Goal: Task Accomplishment & Management: Manage account settings

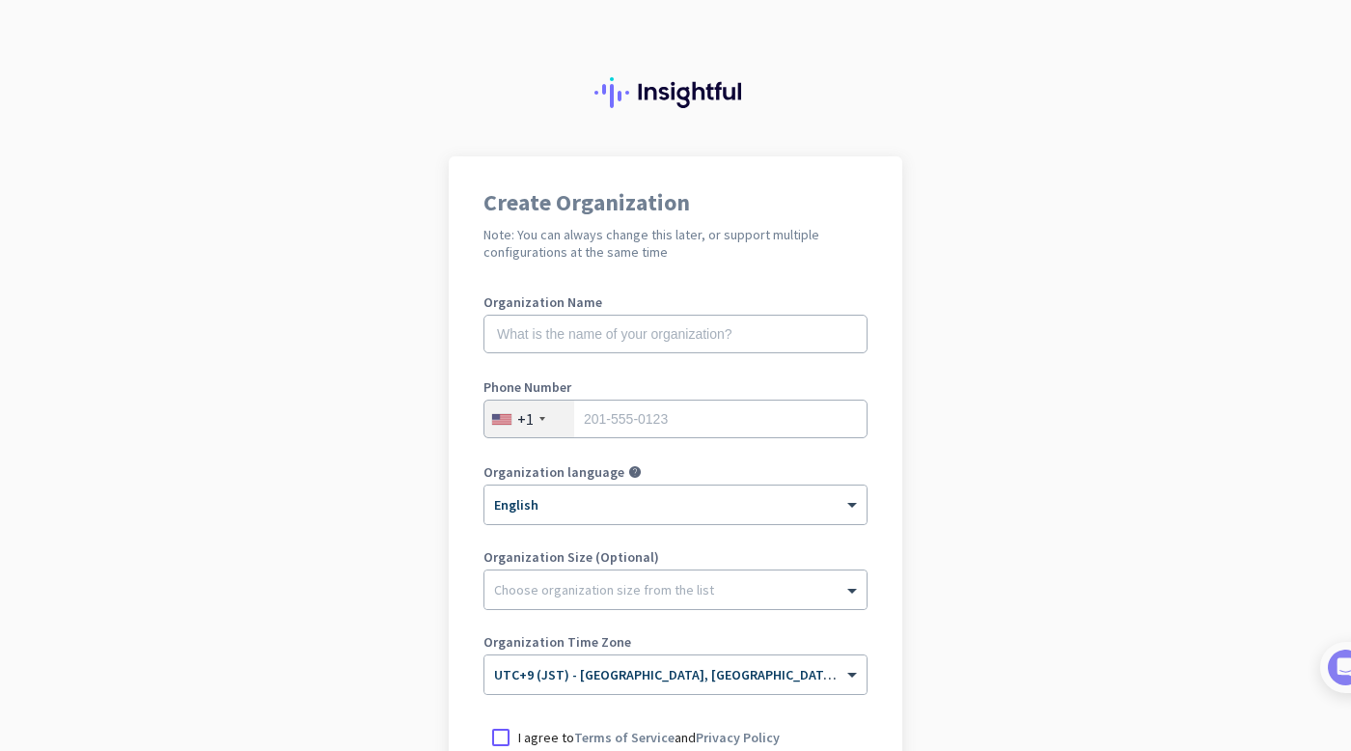
scroll to position [6, 0]
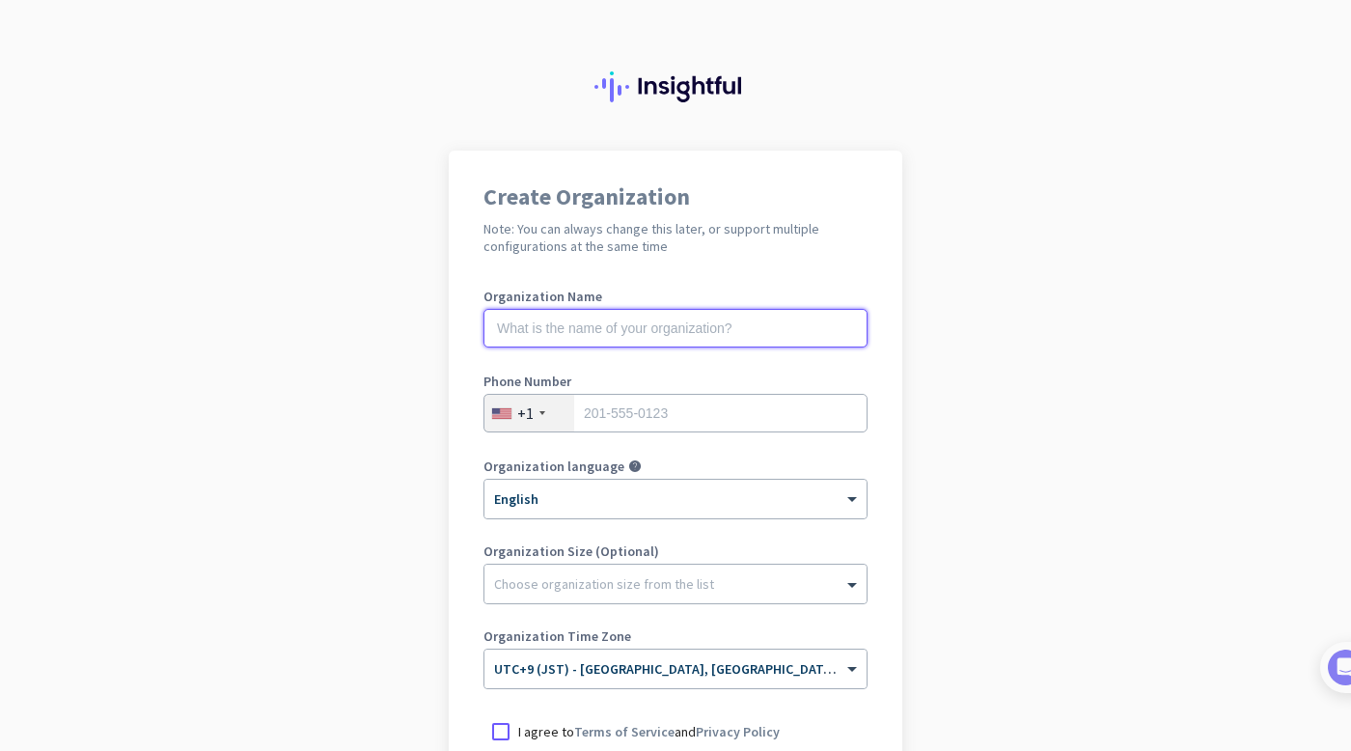
click at [688, 345] on input "text" at bounding box center [676, 328] width 384 height 39
type input "Yoom"
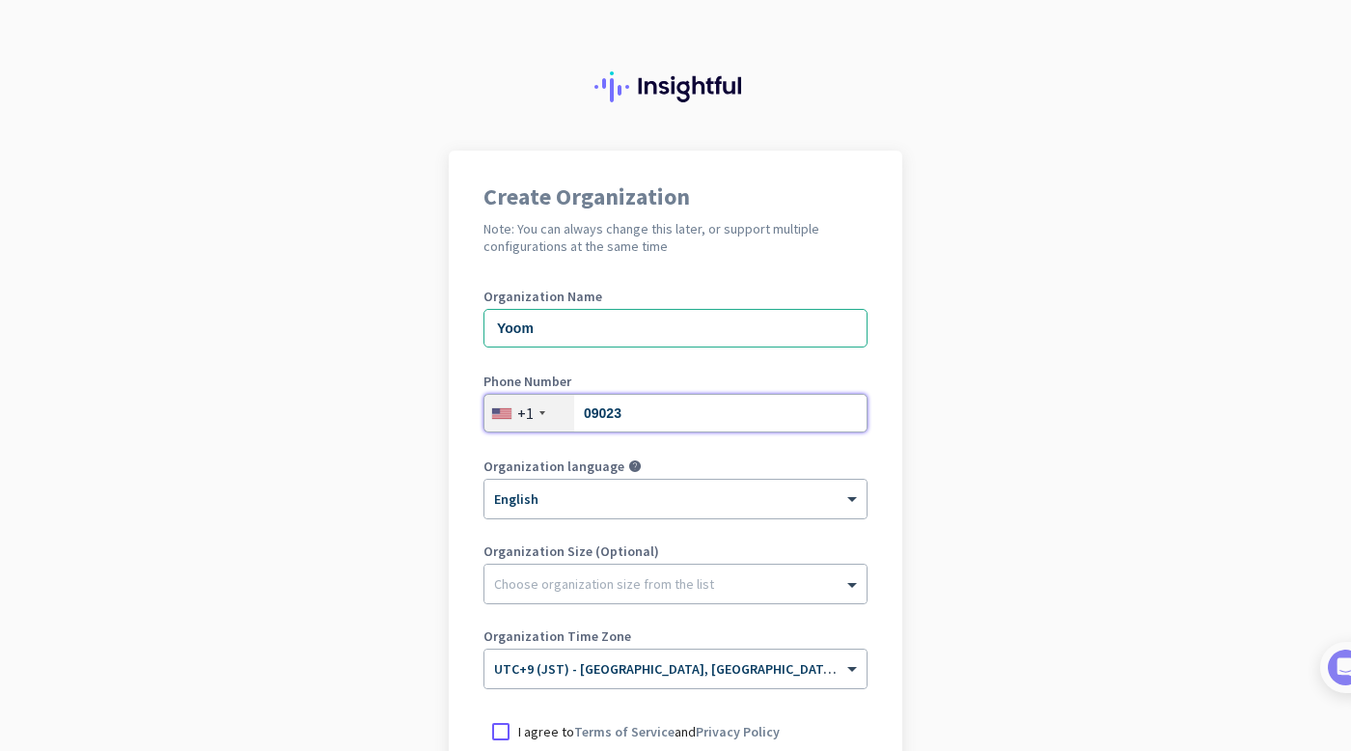
type input "09023993926"
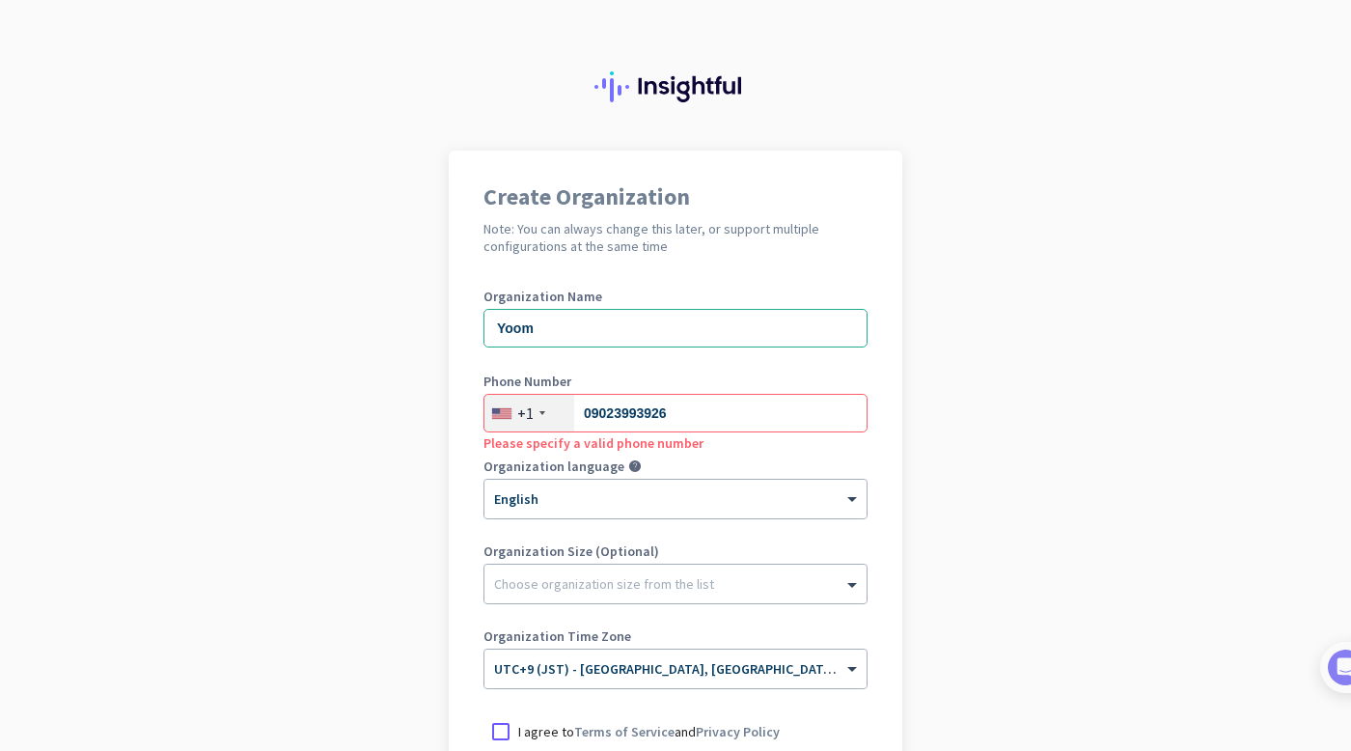
click at [560, 404] on div "+1" at bounding box center [529, 413] width 90 height 37
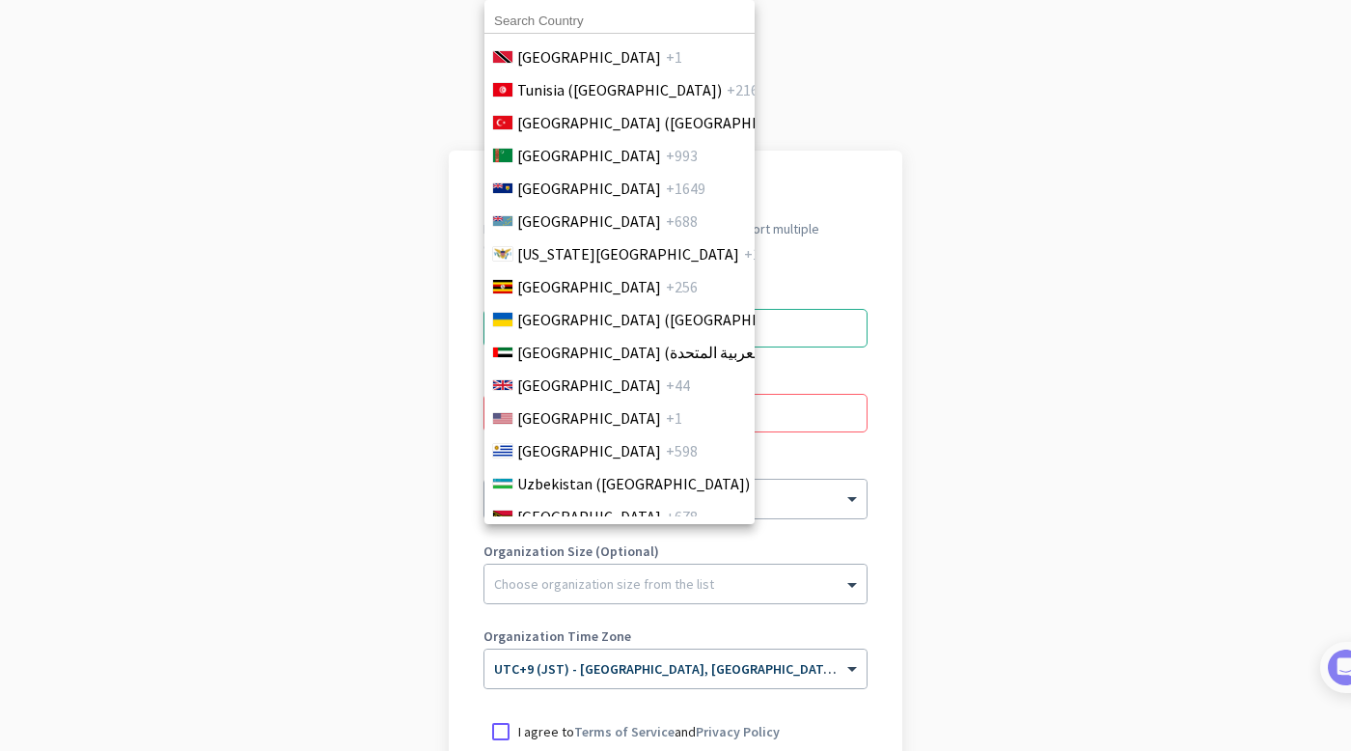
scroll to position [7721, 0]
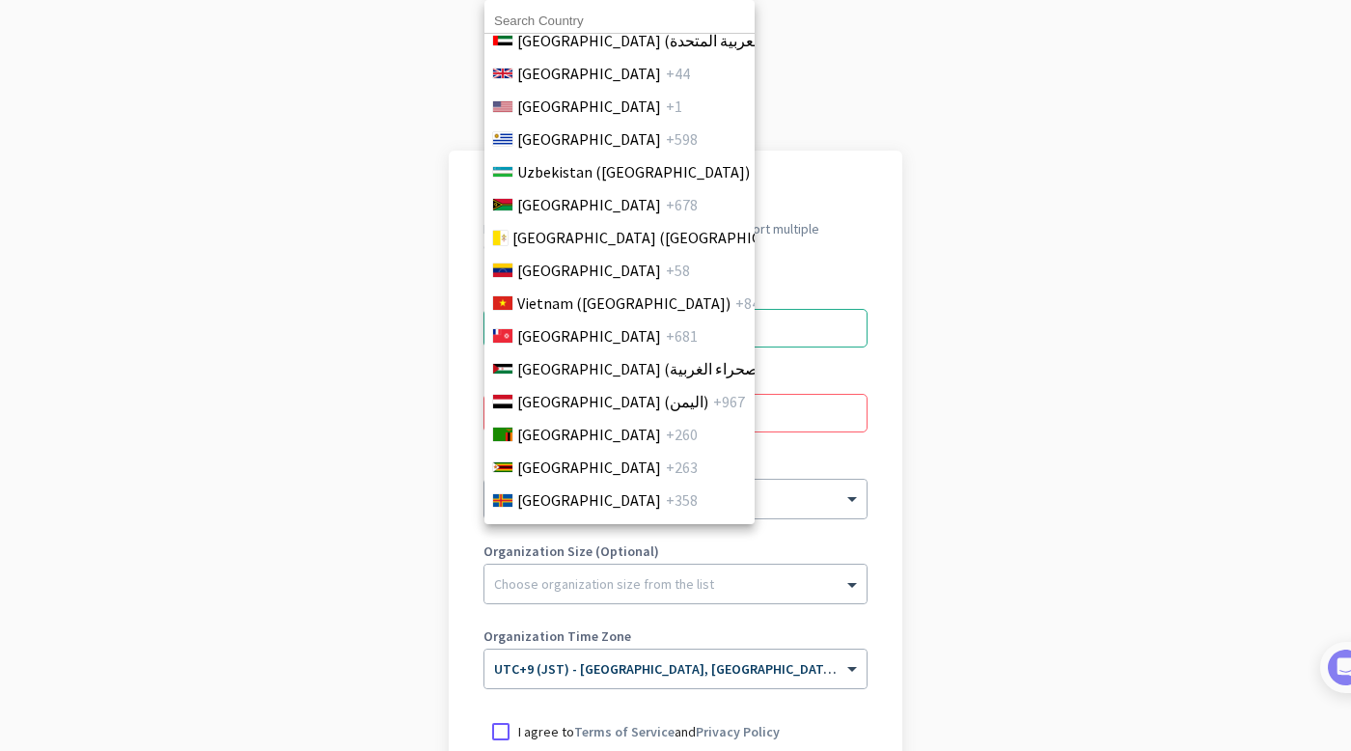
click at [582, 17] on input at bounding box center [619, 21] width 270 height 25
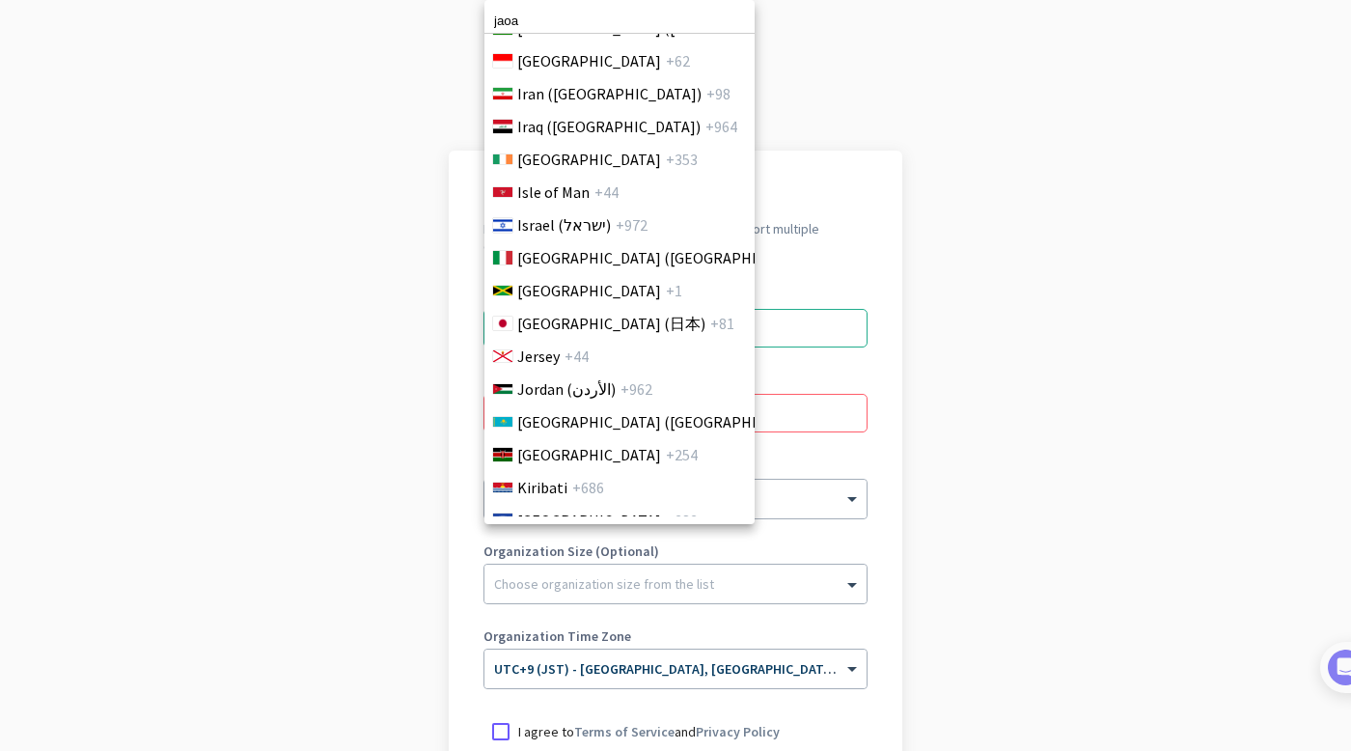
scroll to position [3450, 0]
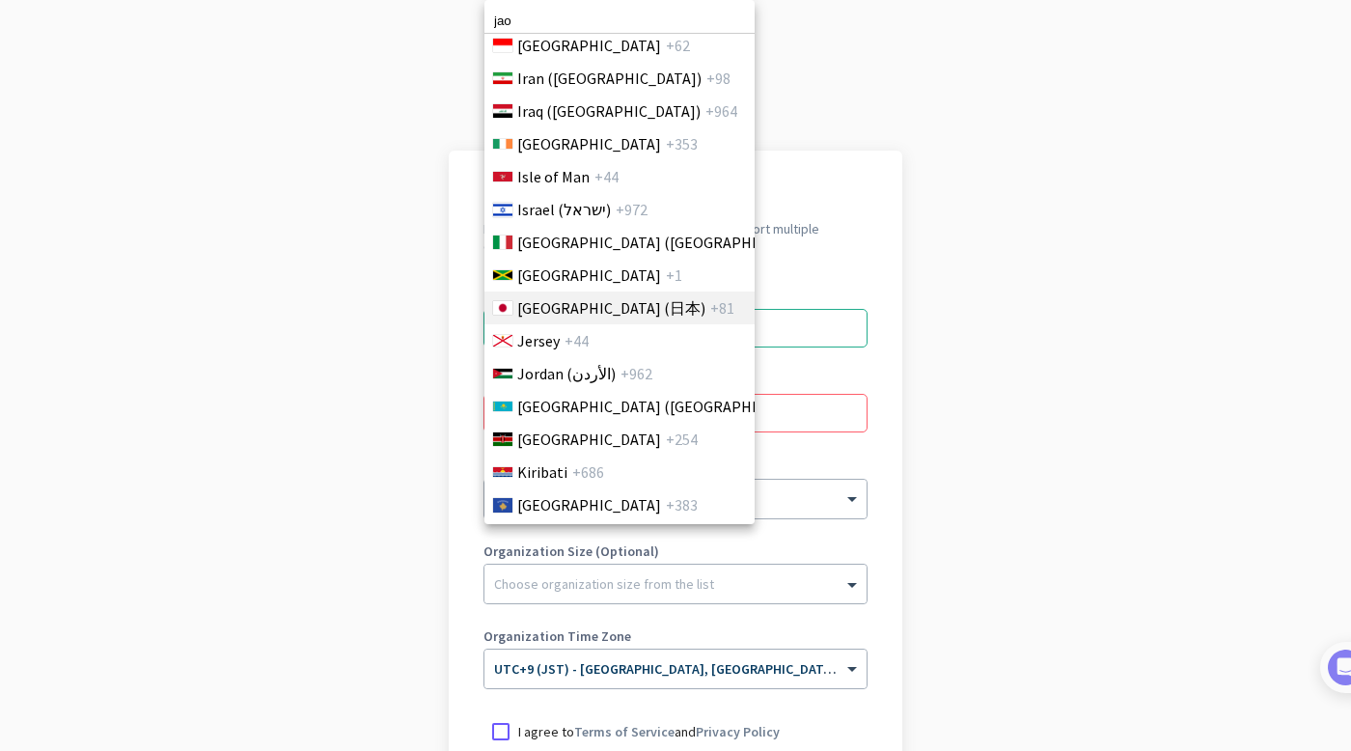
type input "jao"
click at [573, 305] on span "[GEOGRAPHIC_DATA] (日本)" at bounding box center [611, 307] width 188 height 23
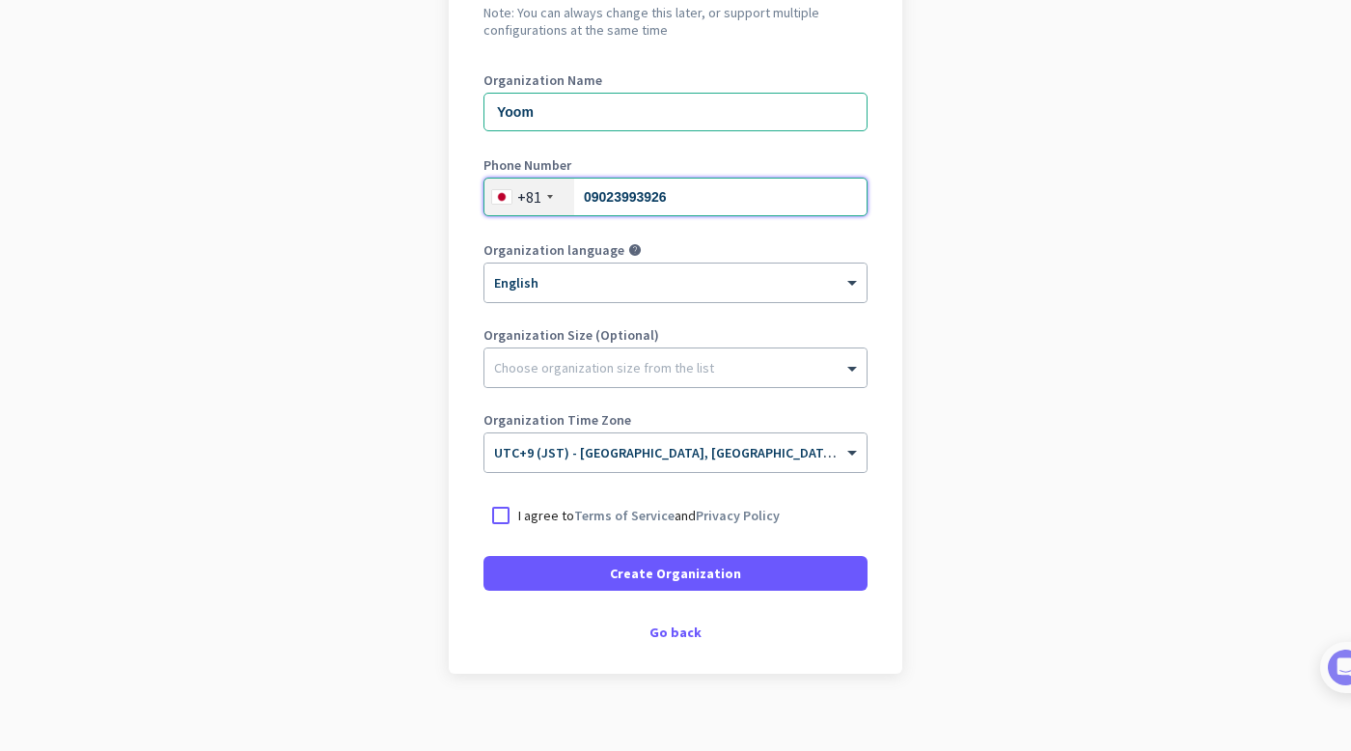
scroll to position [226, 0]
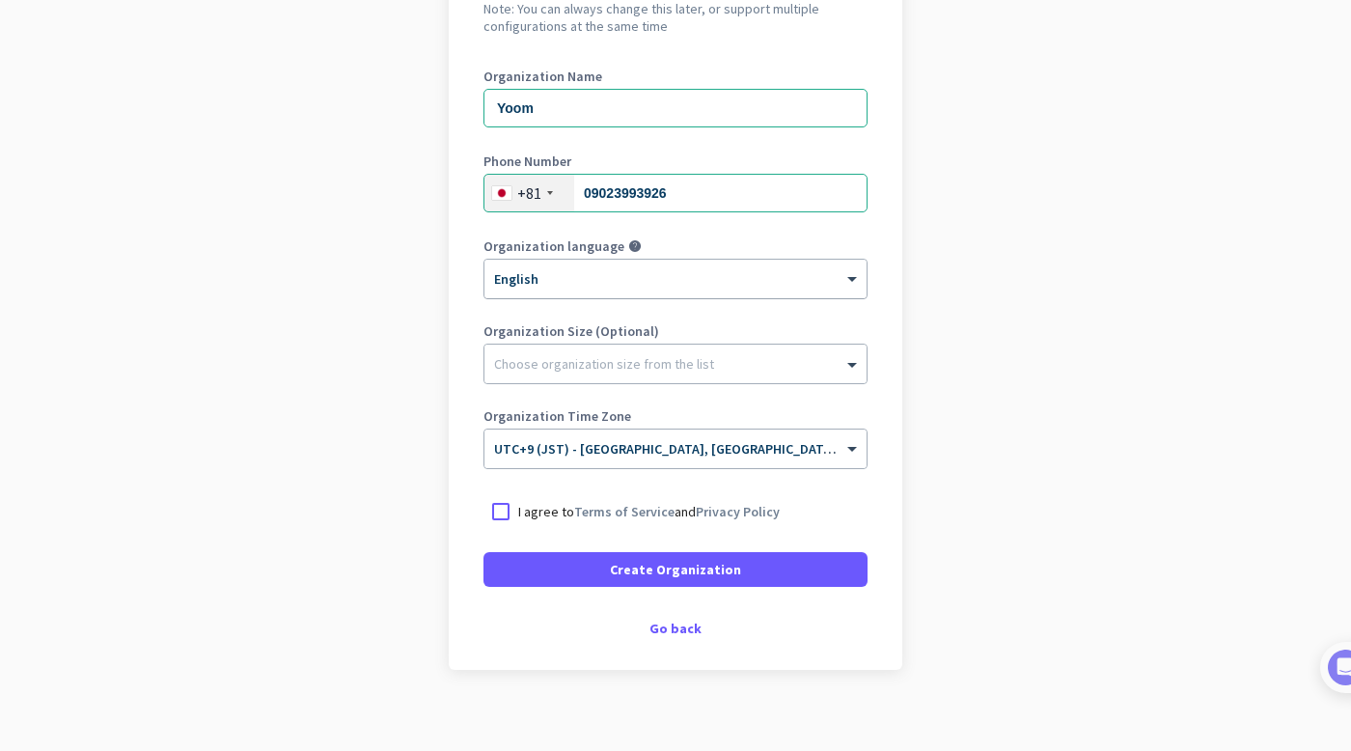
click at [602, 264] on div at bounding box center [675, 272] width 382 height 16
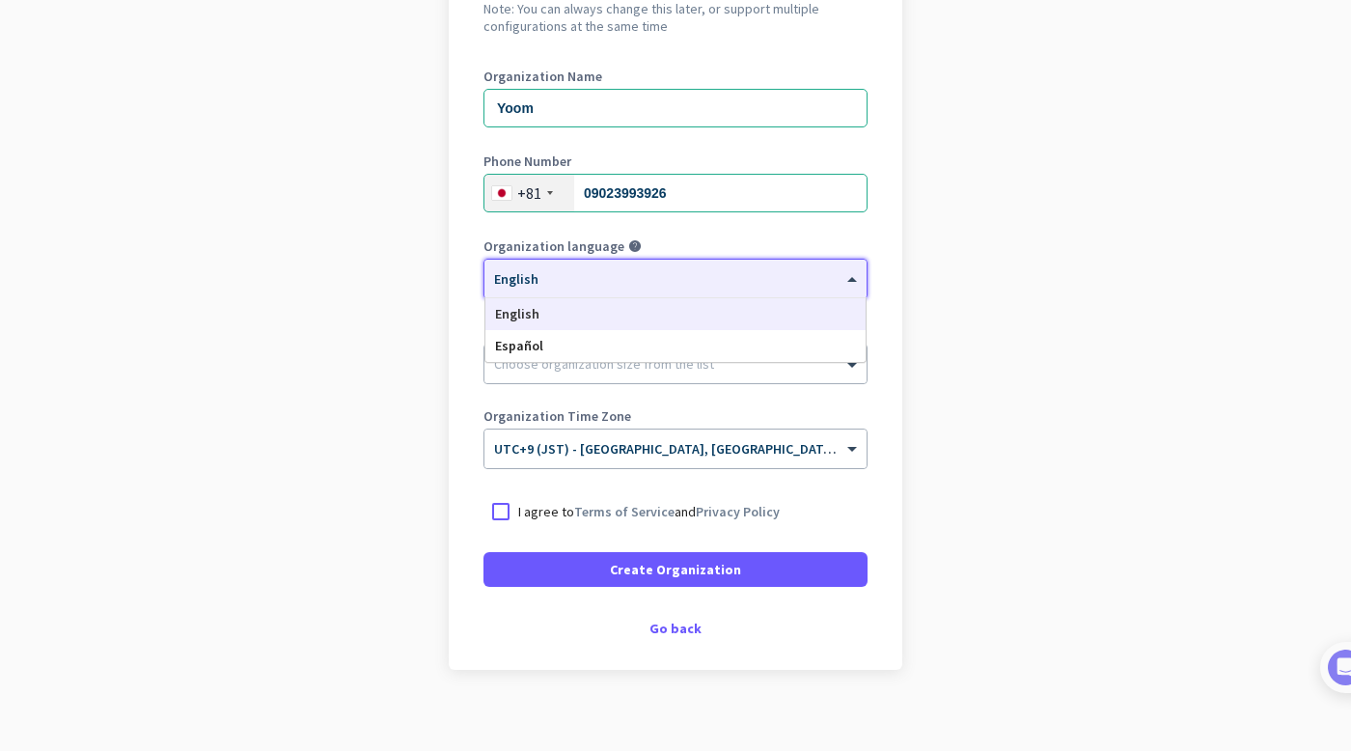
click at [602, 264] on div at bounding box center [675, 272] width 382 height 16
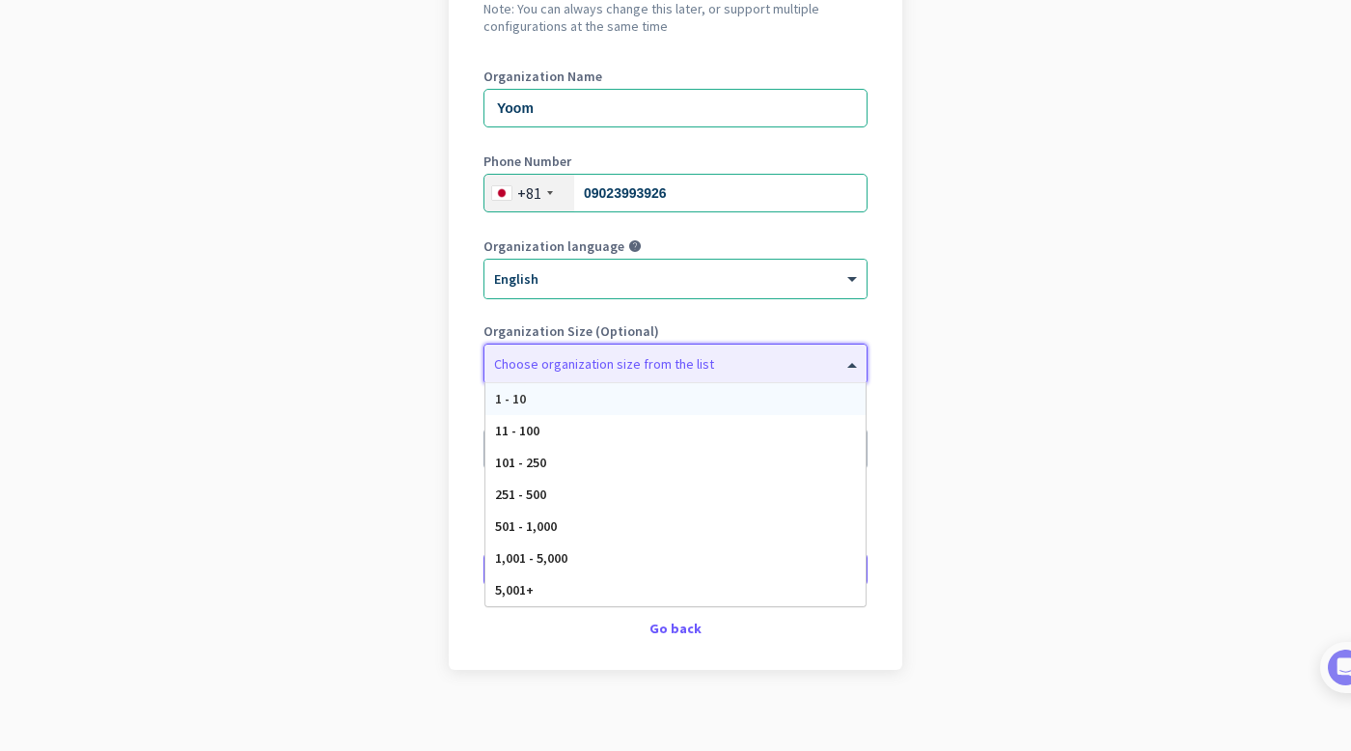
click at [590, 365] on div at bounding box center [675, 358] width 382 height 19
click at [589, 385] on div "1 - 10" at bounding box center [675, 399] width 380 height 32
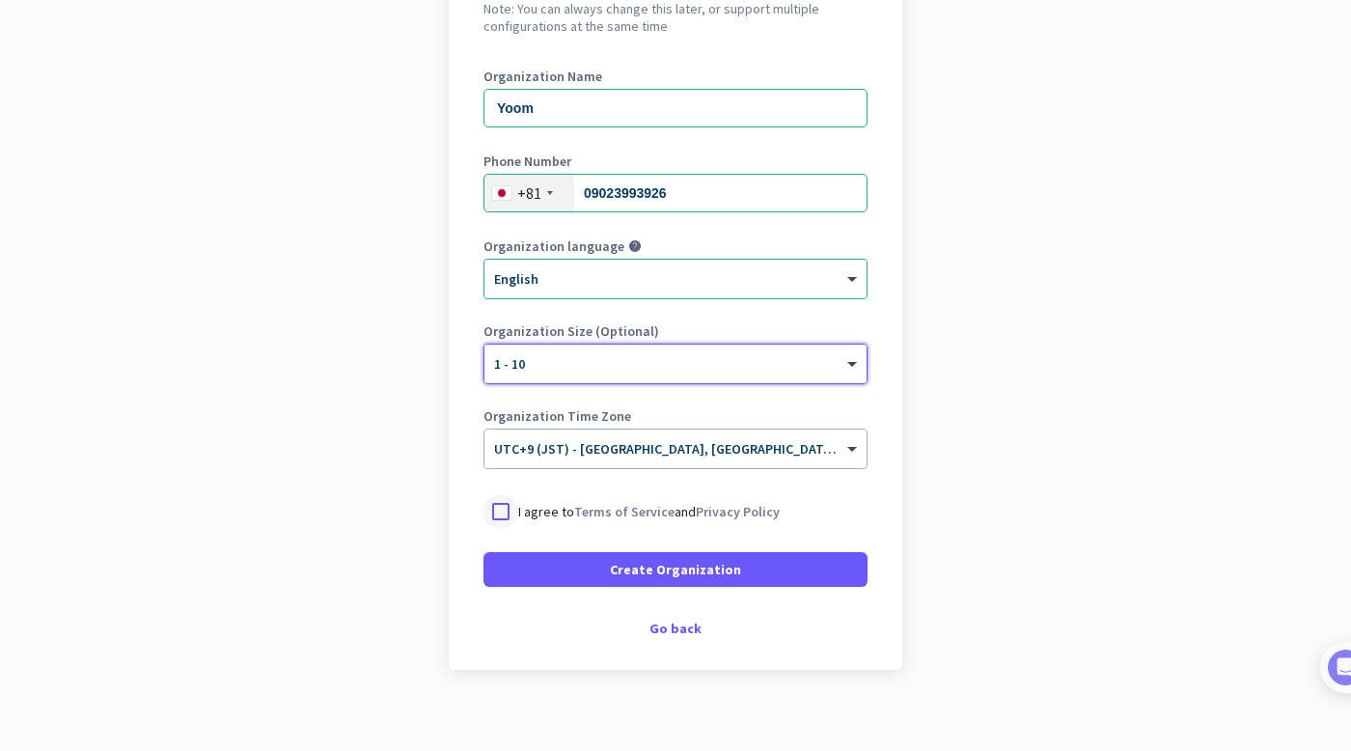
click at [498, 502] on div at bounding box center [501, 511] width 35 height 35
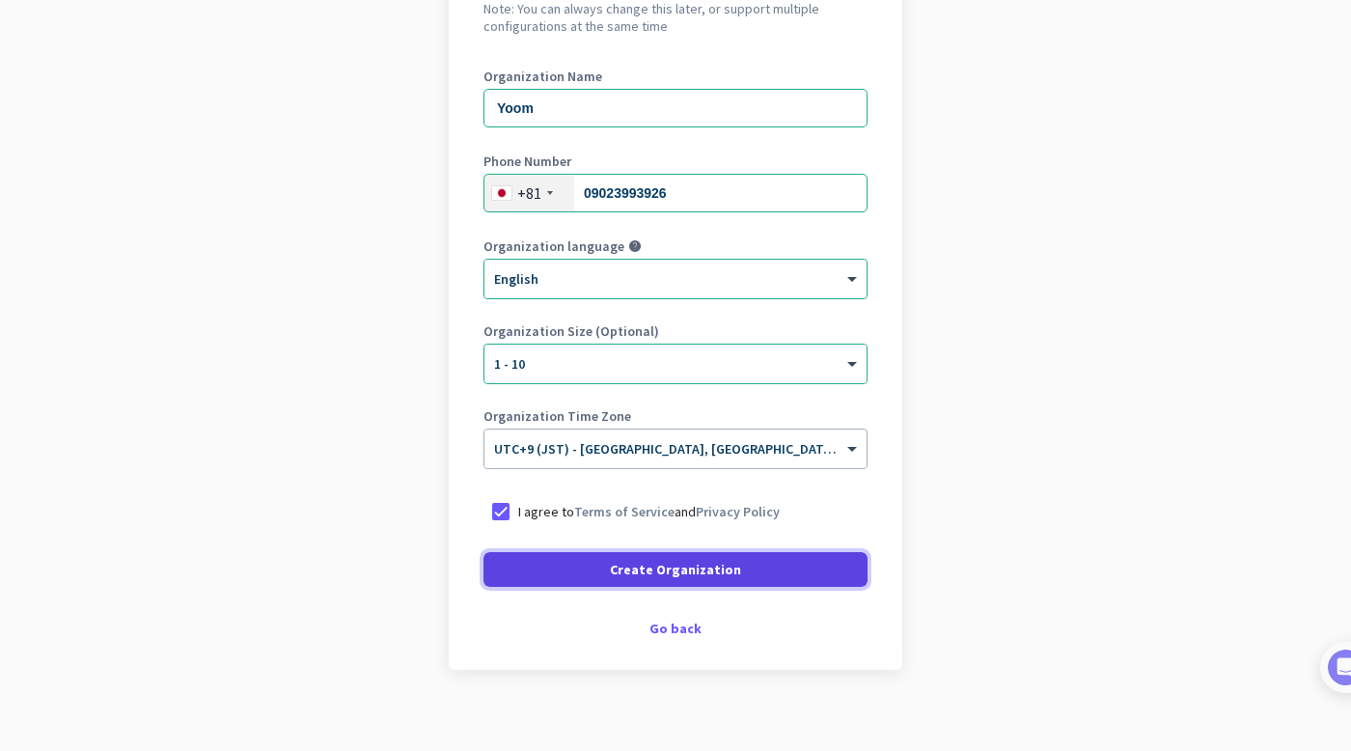
click at [511, 569] on span at bounding box center [676, 569] width 384 height 46
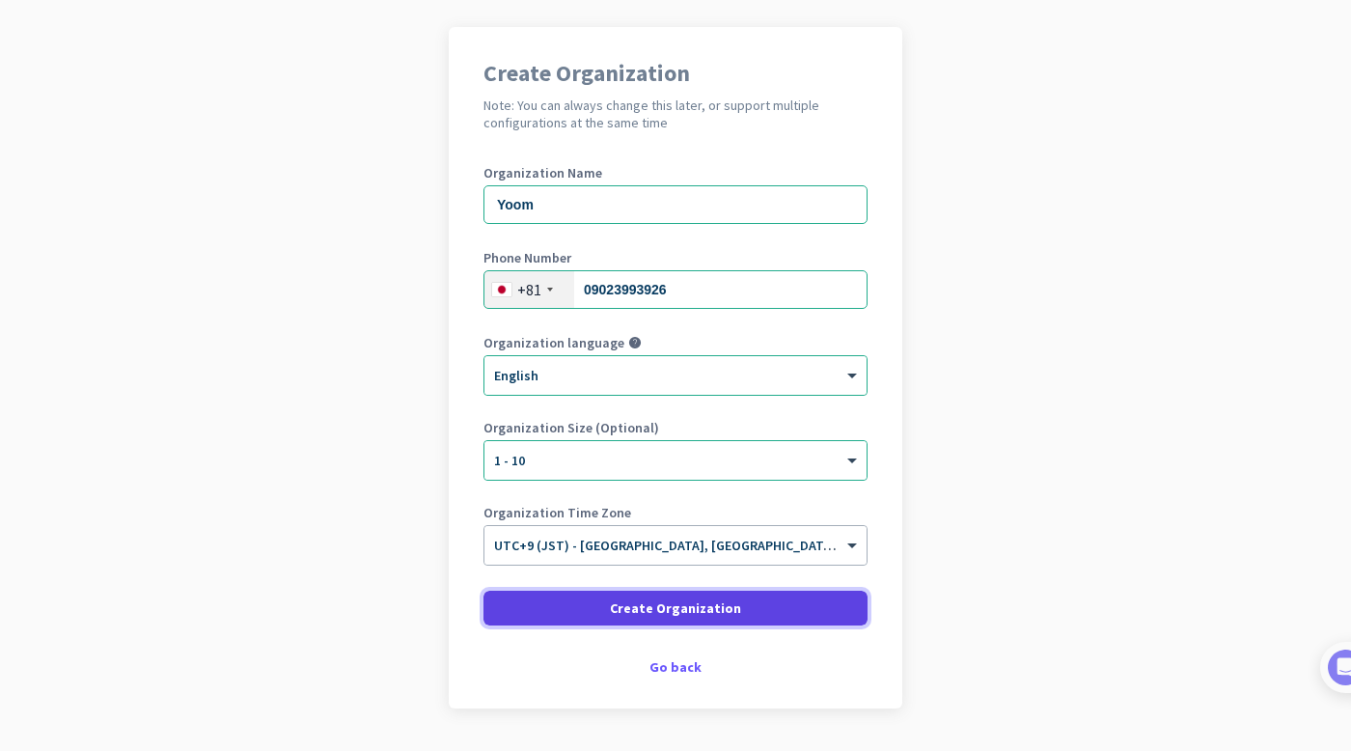
scroll to position [126, 0]
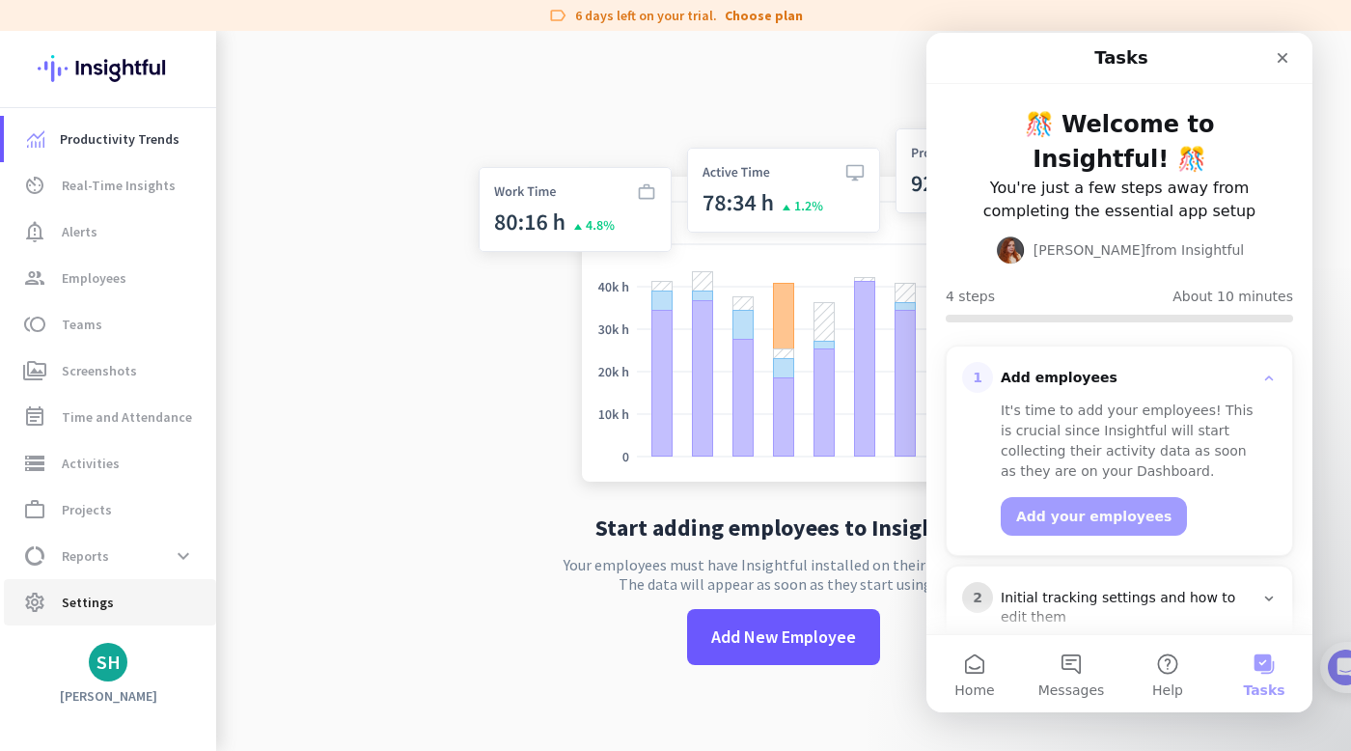
click at [110, 621] on link "settings Settings" at bounding box center [110, 602] width 212 height 46
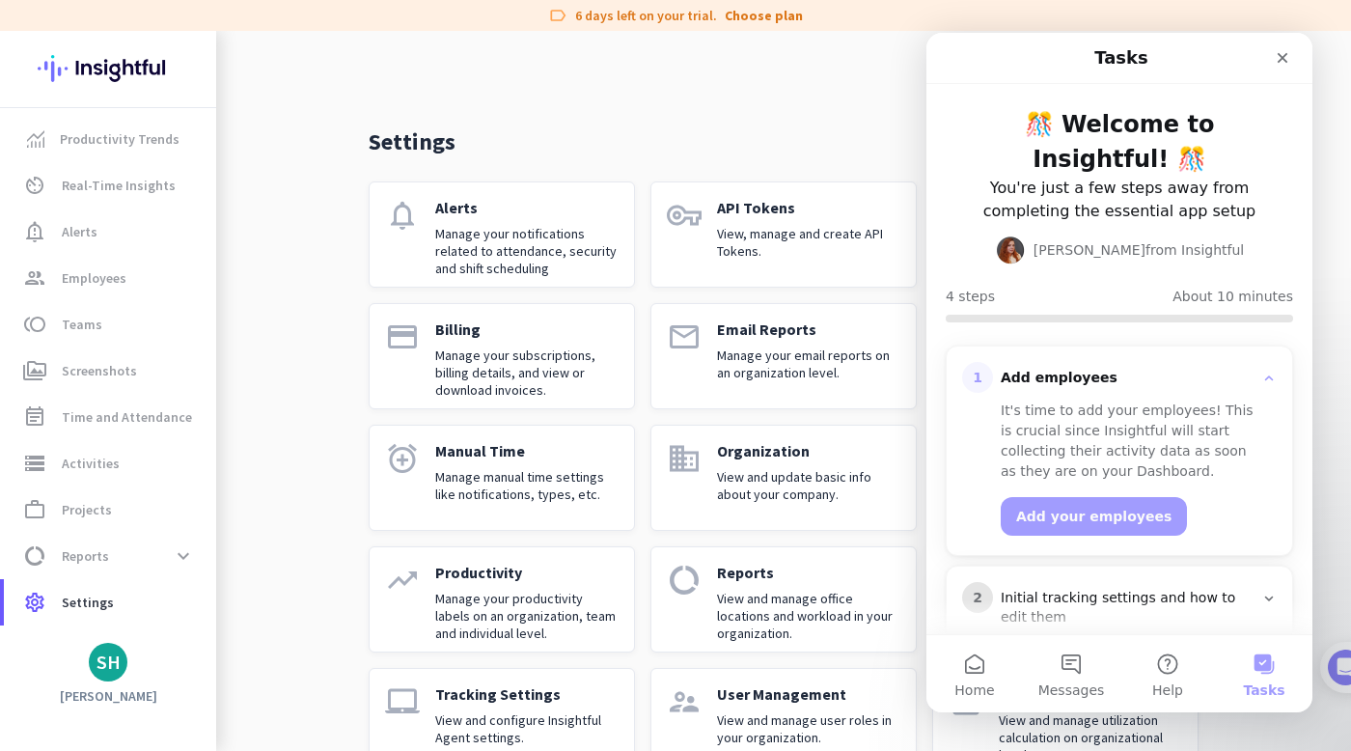
click at [788, 227] on p "View, manage and create API Tokens." at bounding box center [808, 242] width 183 height 35
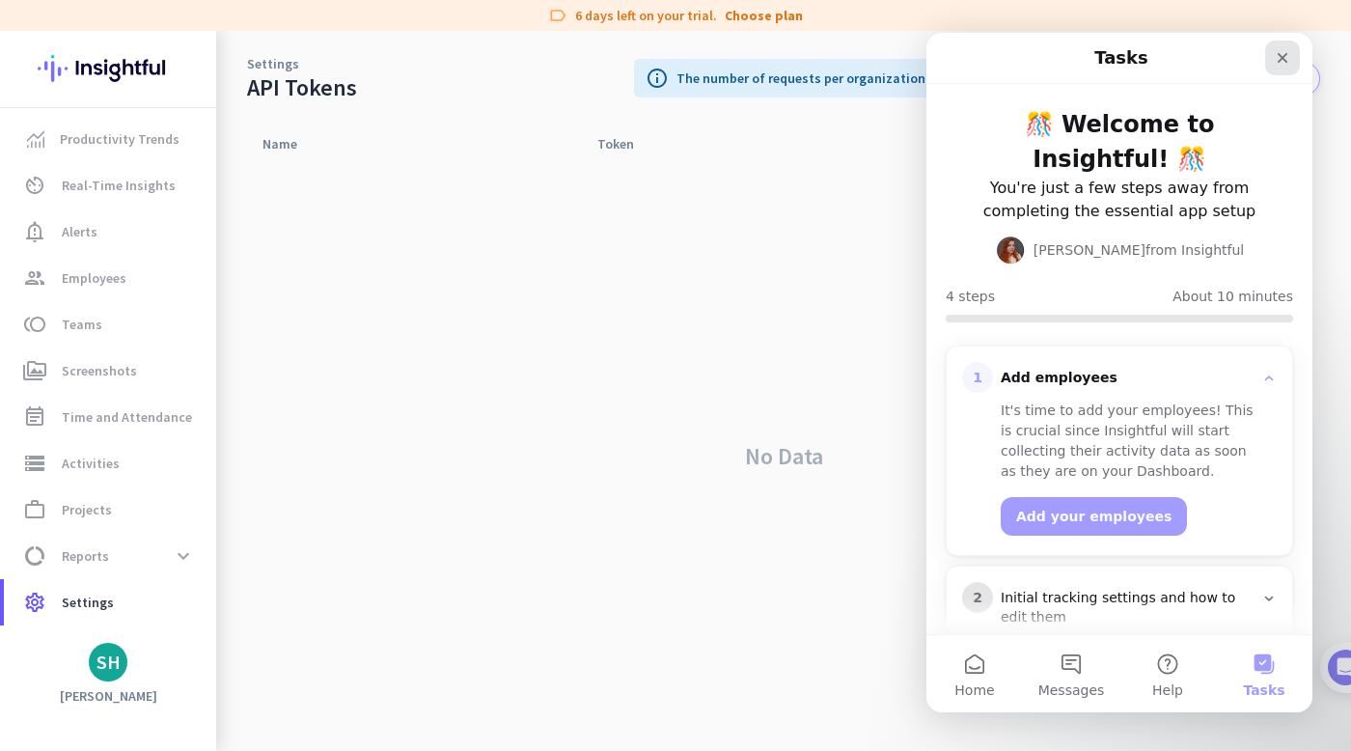
click at [1275, 52] on icon "Close" at bounding box center [1282, 57] width 15 height 15
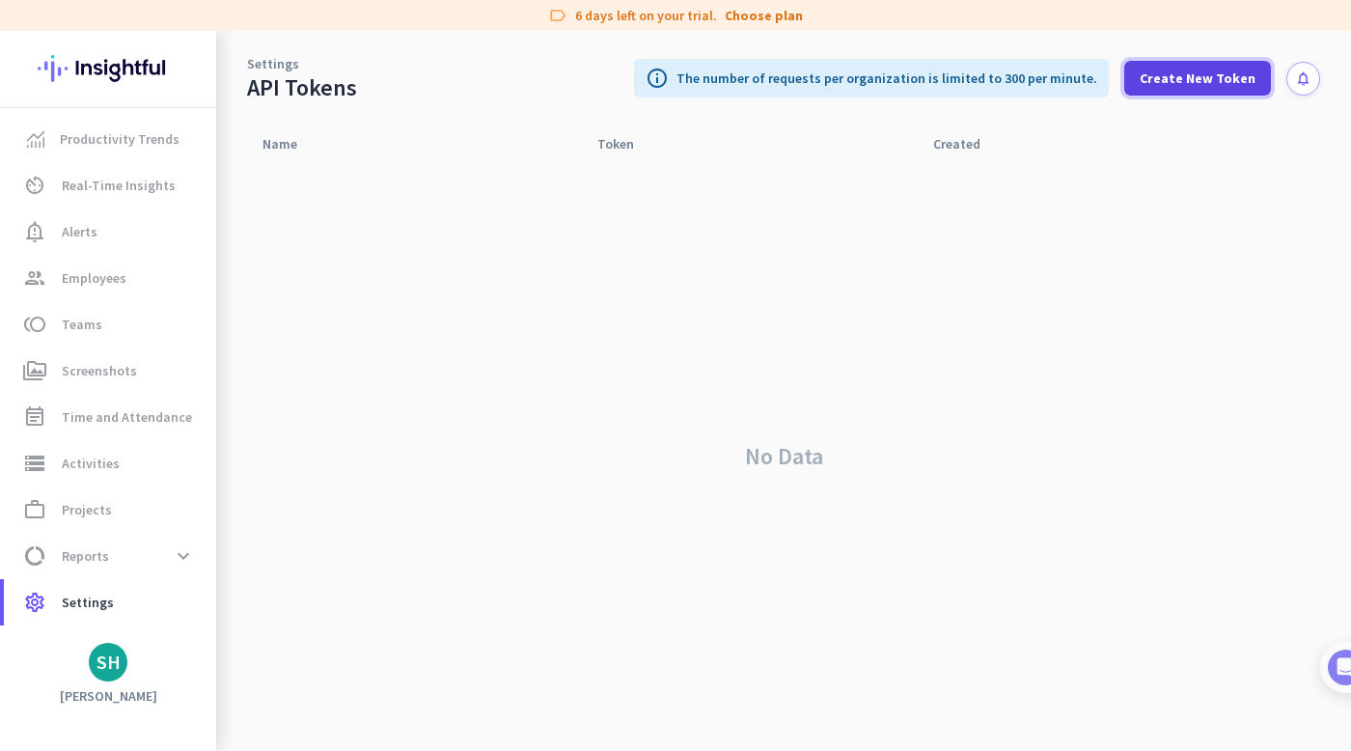
click at [1227, 79] on span "Create New Token" at bounding box center [1198, 78] width 116 height 19
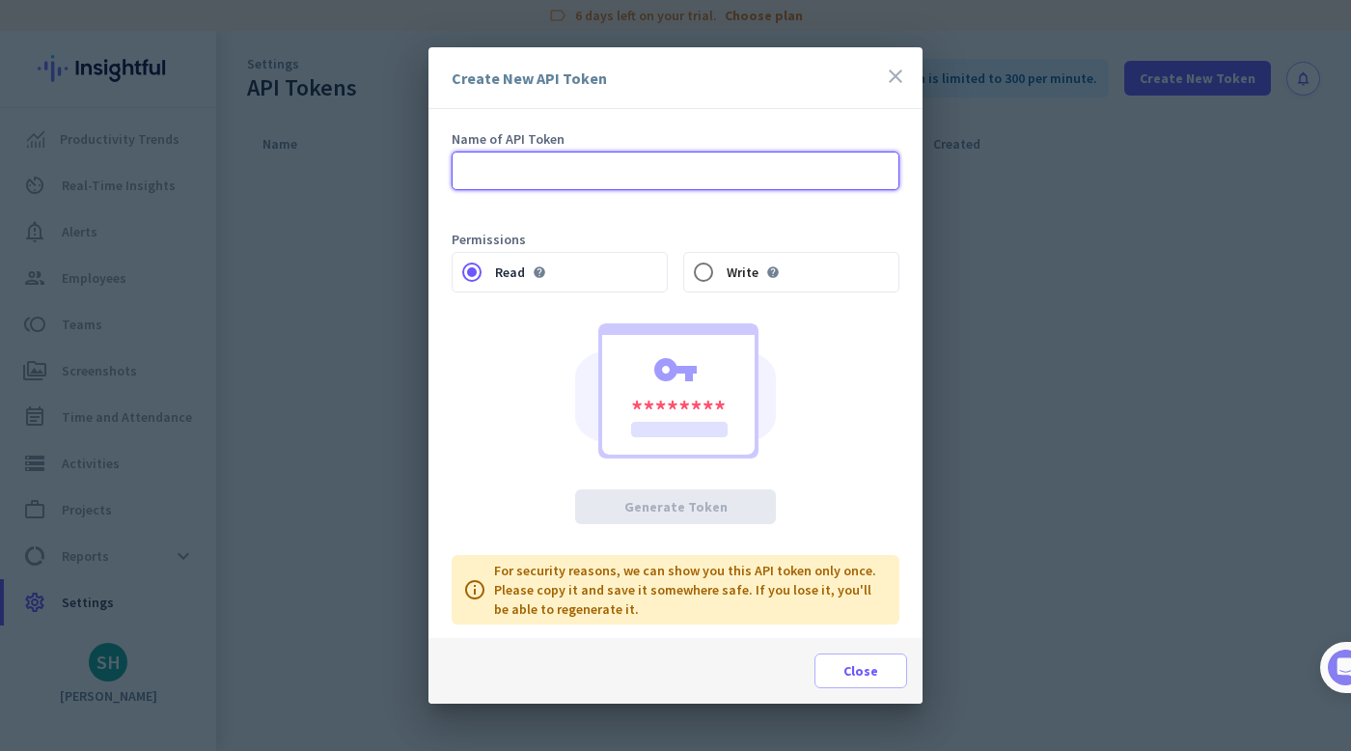
click at [681, 170] on input "text" at bounding box center [676, 171] width 448 height 39
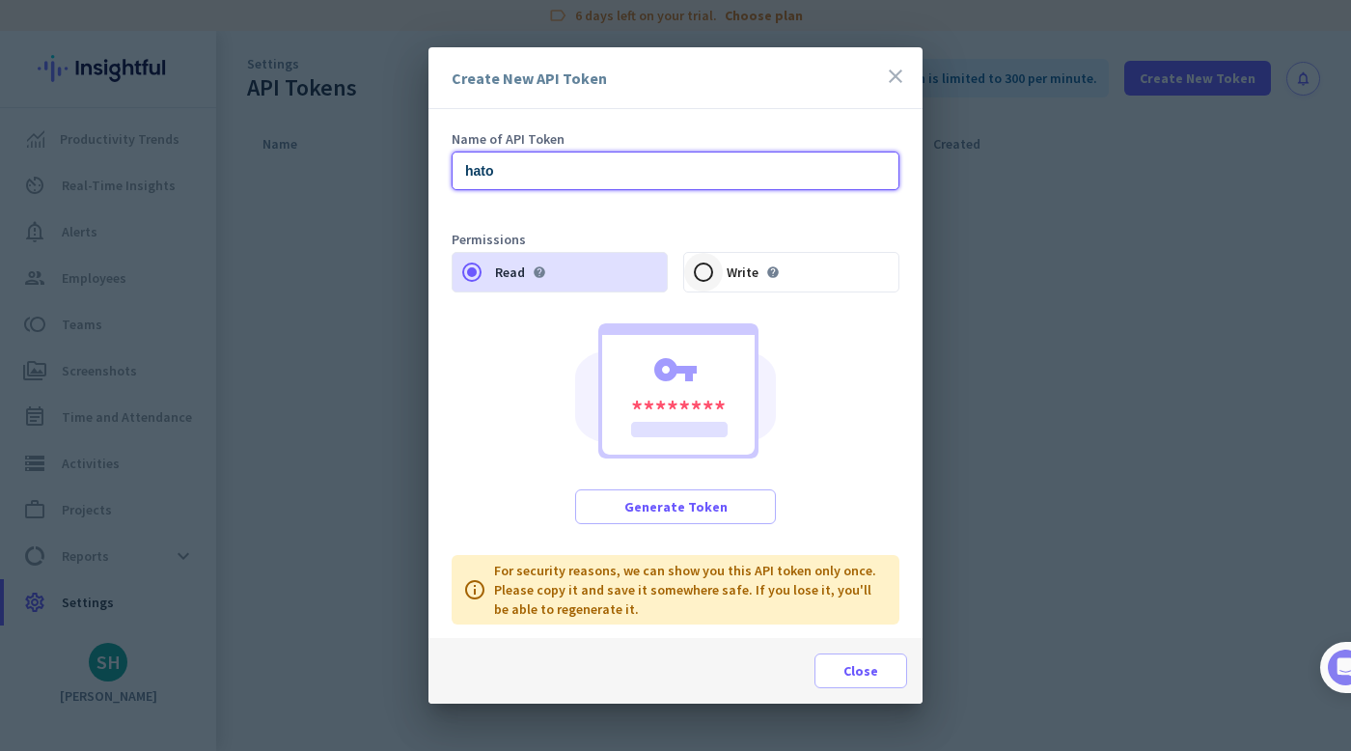
type input "hato"
click at [725, 284] on div "Select an option" at bounding box center [703, 272] width 46 height 46
radio input "false"
radio input "true"
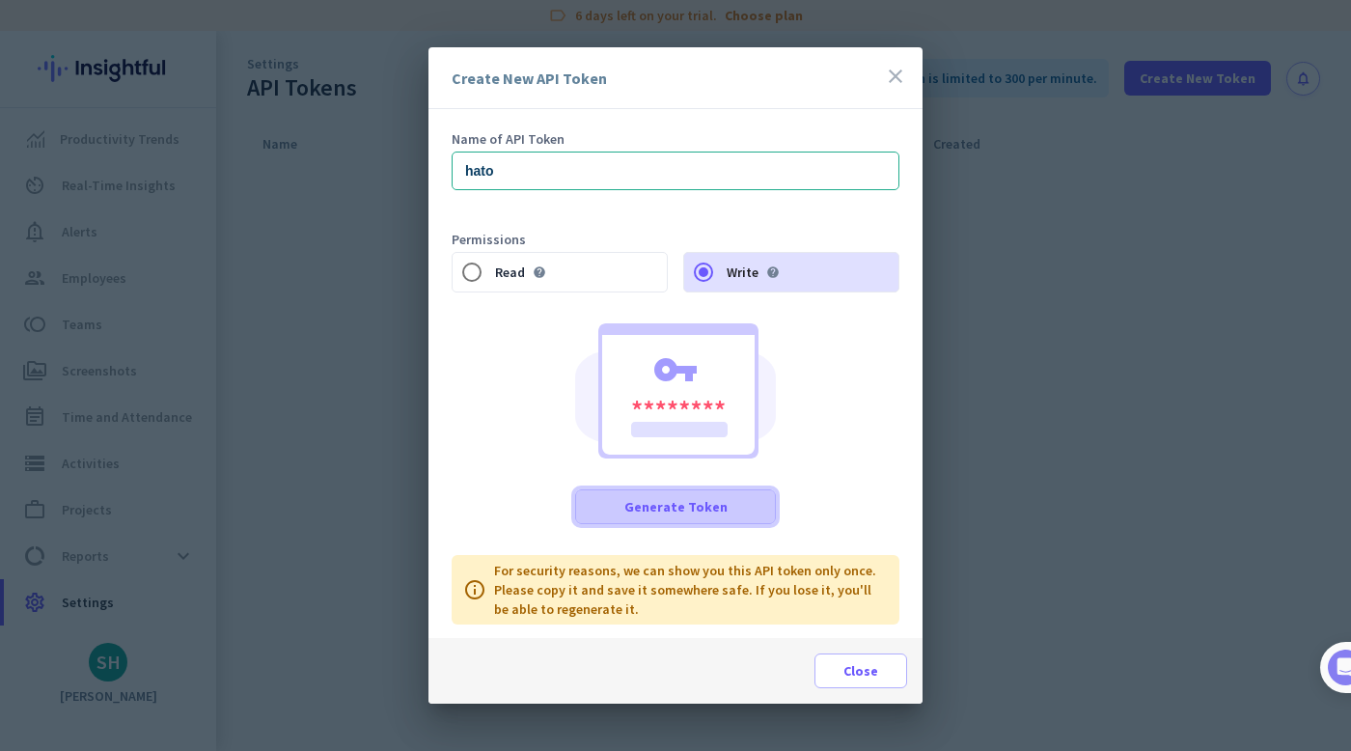
click at [711, 497] on span "Generate Token" at bounding box center [675, 506] width 103 height 19
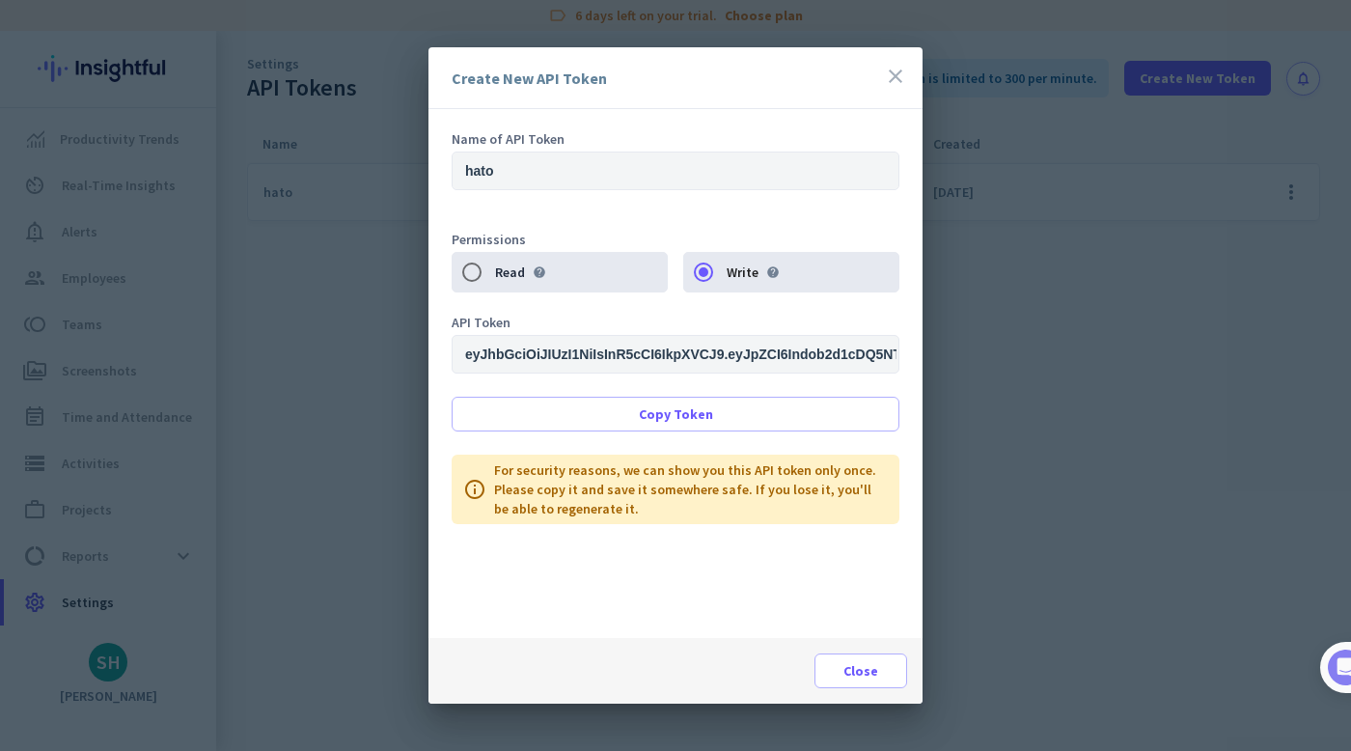
click at [677, 359] on input "eyJhbGciOiJIUzI1NiIsInR5cCI6IkpXVCJ9.eyJpZCI6Indob2d1cDQ5NTR2M3huaSIsImFjY291bn…" at bounding box center [676, 354] width 448 height 39
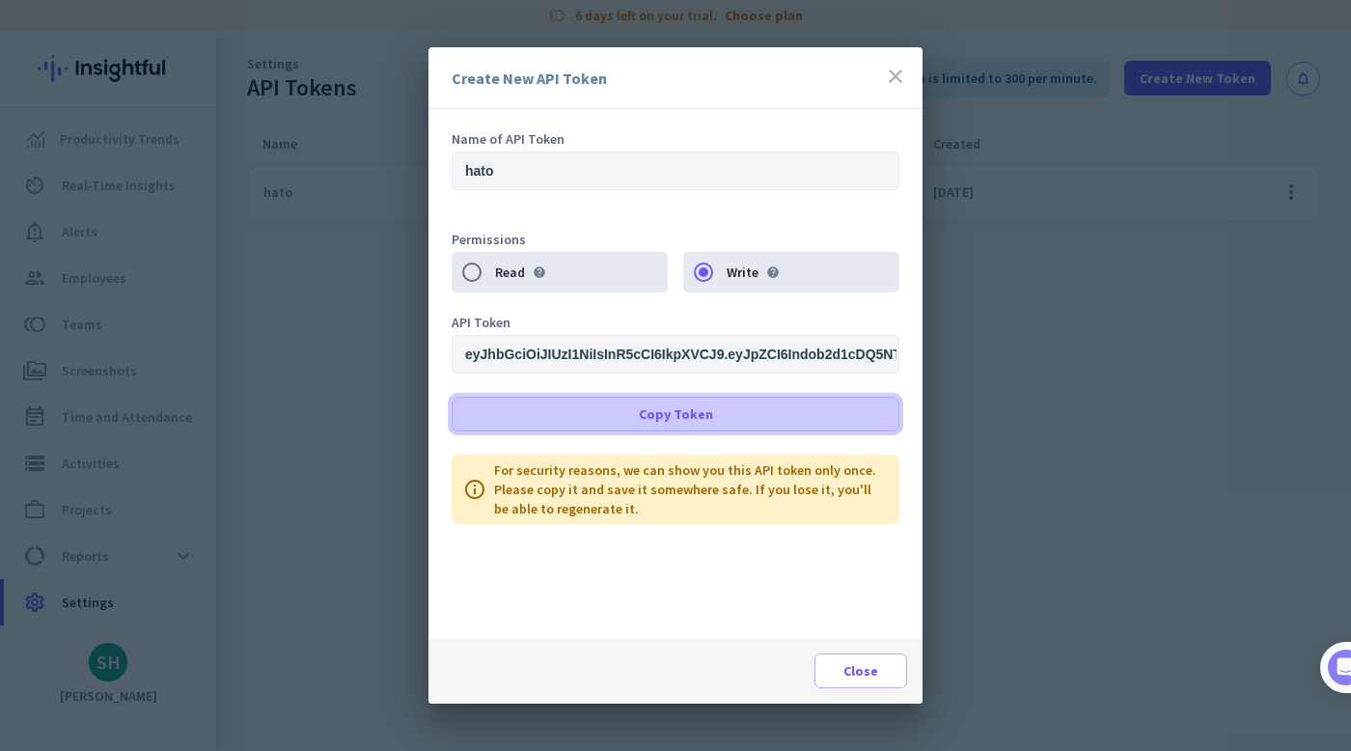
click at [677, 413] on span "Copy Token" at bounding box center [676, 413] width 74 height 19
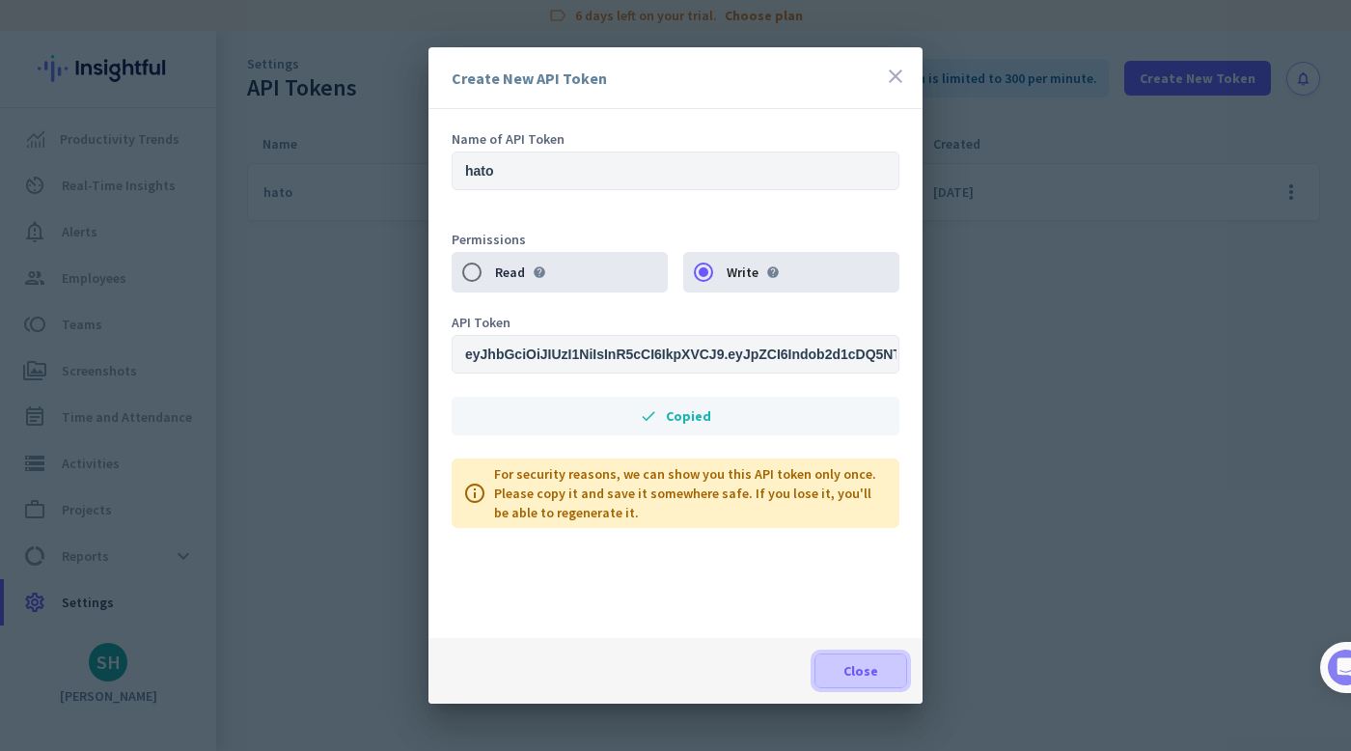
click at [858, 675] on span "Close" at bounding box center [860, 670] width 35 height 19
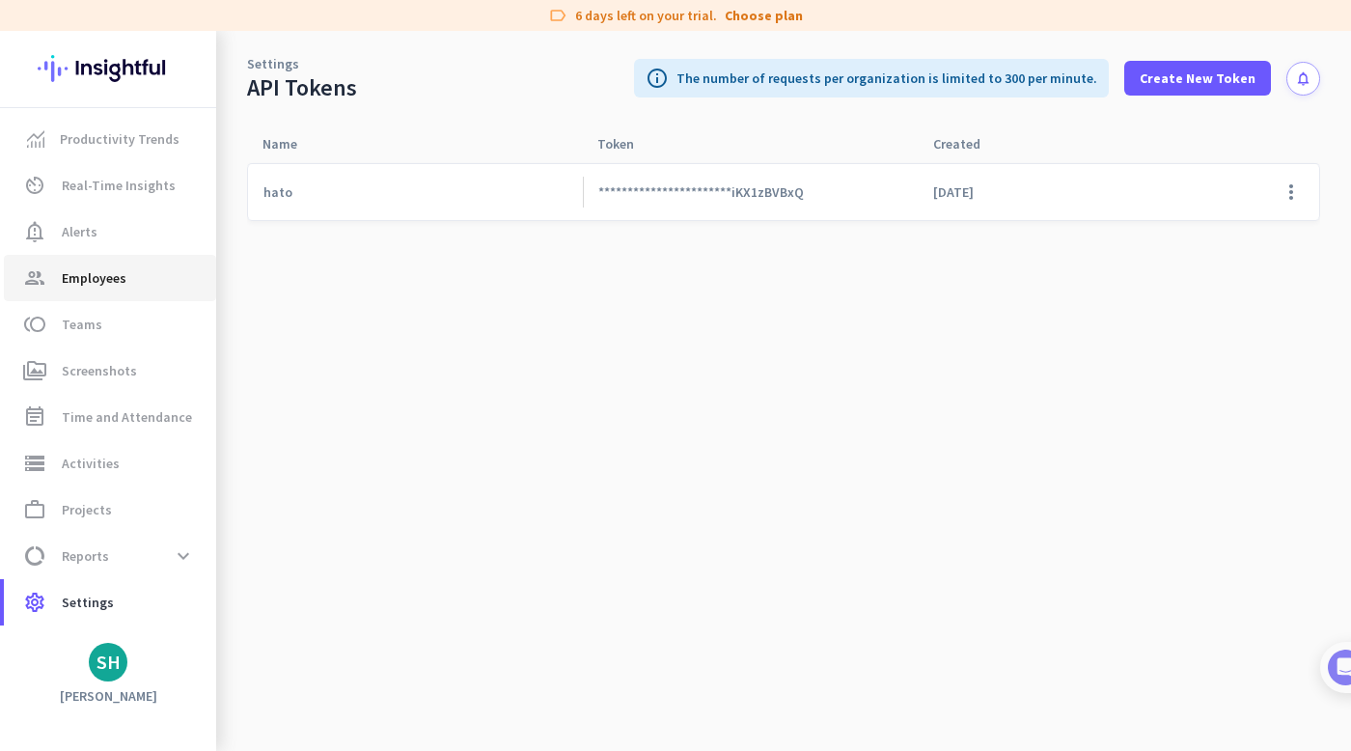
click at [100, 262] on link "group Employees" at bounding box center [110, 278] width 212 height 46
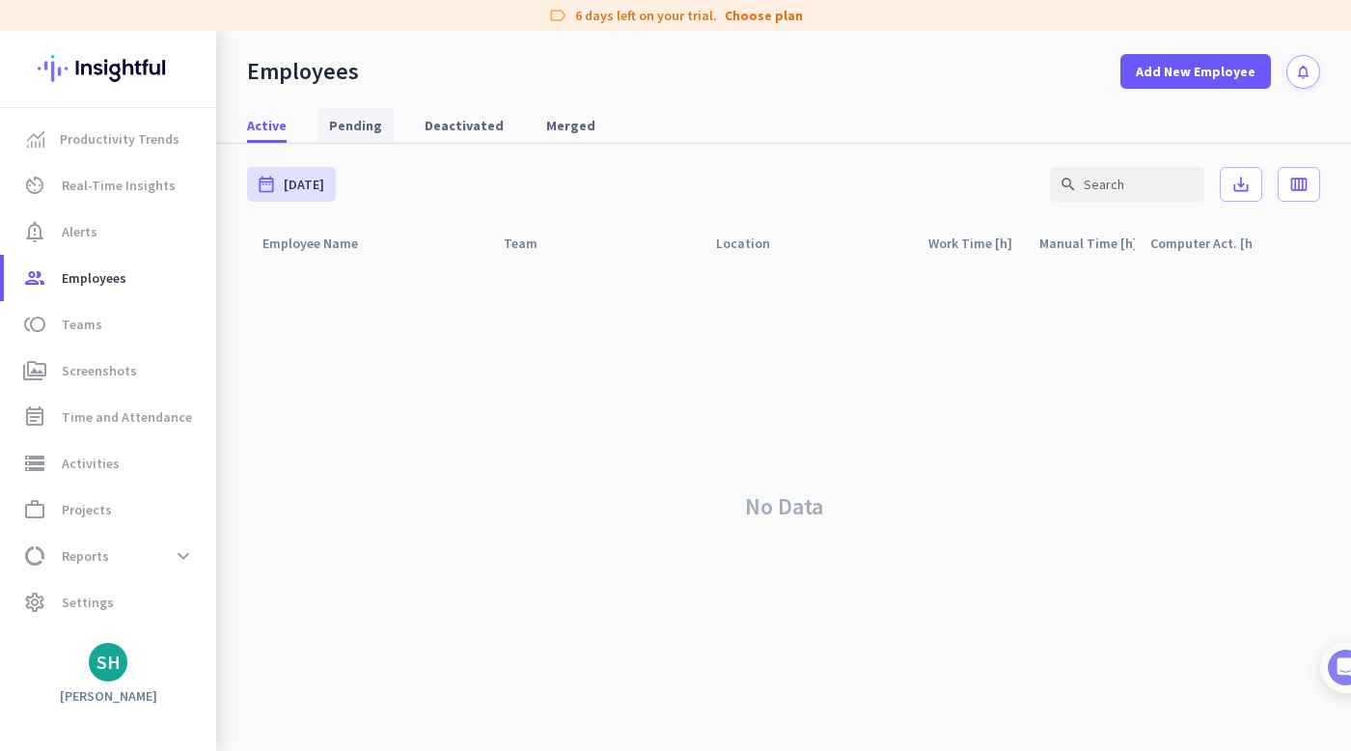
click at [364, 127] on span "Pending" at bounding box center [355, 125] width 53 height 19
